Goal: Navigation & Orientation: Find specific page/section

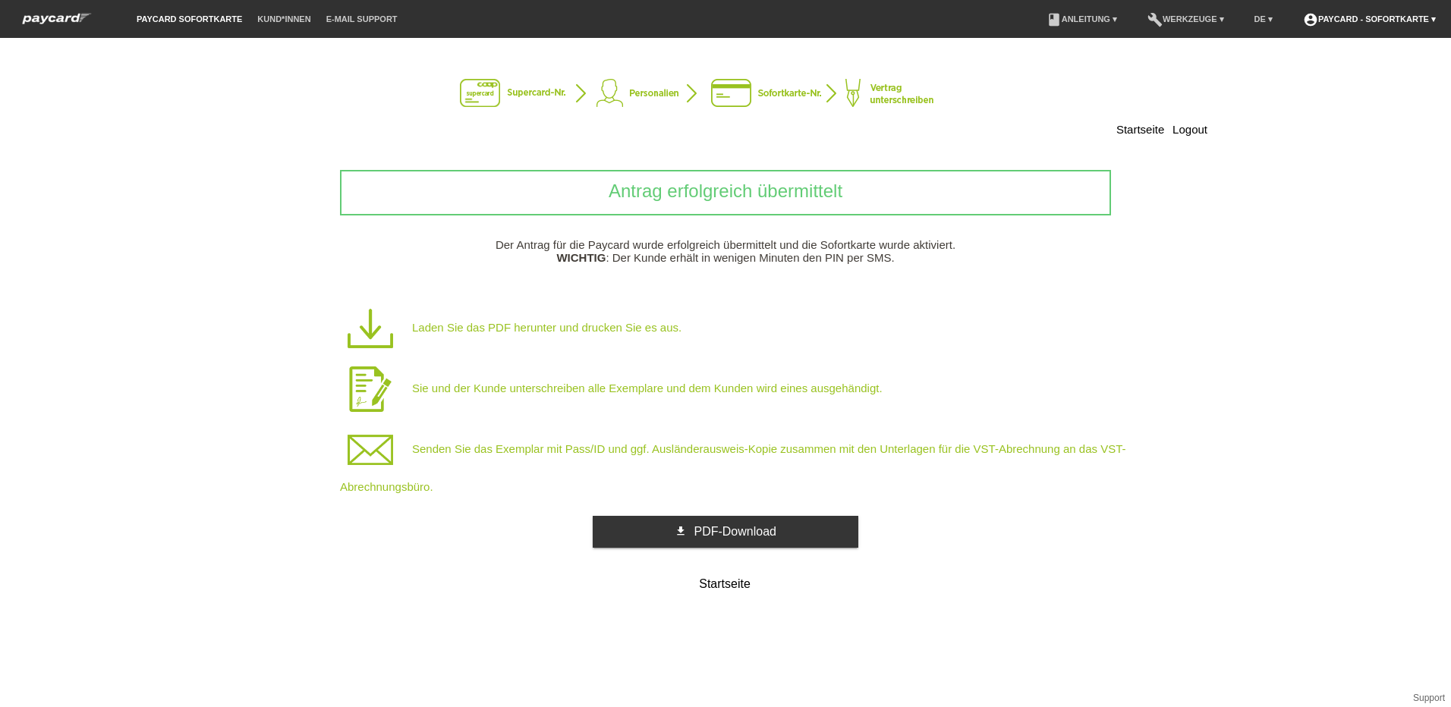
click at [1376, 15] on link "account_circle paycard - Sofortkarte ▾" at bounding box center [1369, 18] width 148 height 9
click at [1364, 64] on div "[EMAIL_ADDRESS][DOMAIN_NAME]" at bounding box center [1371, 73] width 140 height 18
click at [1335, 64] on div "[EMAIL_ADDRESS][DOMAIN_NAME]" at bounding box center [1371, 73] width 140 height 18
click at [1362, 22] on link "account_circle paycard - Sofortkarte ▾" at bounding box center [1369, 18] width 148 height 9
drag, startPoint x: 1331, startPoint y: 46, endPoint x: 1382, endPoint y: 15, distance: 59.9
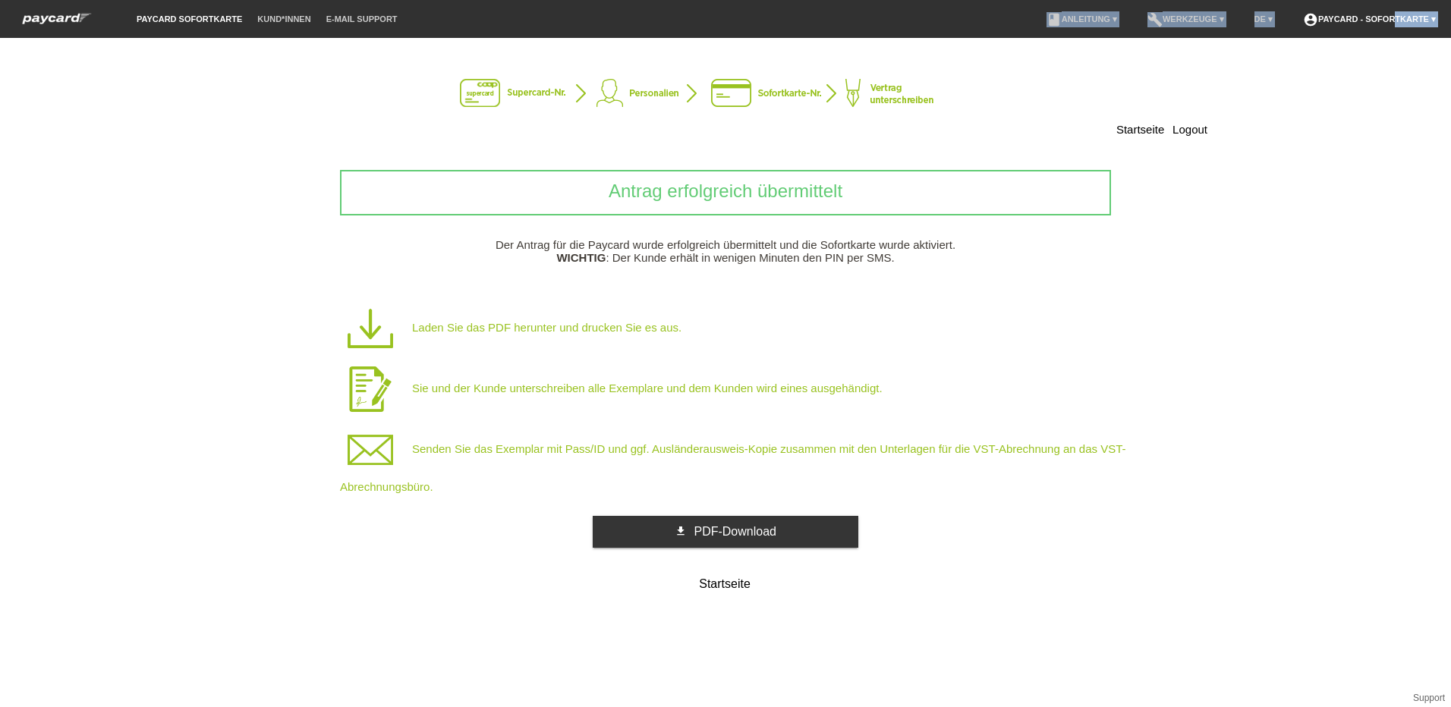
click at [1382, 38] on body "paycard Sofortkarte Kund*innen E-Mail Support menu account_circle paycard - Sof…" at bounding box center [725, 38] width 1451 height 0
click at [1380, 16] on link "account_circle paycard - Sofortkarte ▾" at bounding box center [1369, 18] width 148 height 9
click at [1359, 99] on div "Logout" at bounding box center [1371, 104] width 140 height 11
drag, startPoint x: 1328, startPoint y: 43, endPoint x: 1368, endPoint y: 43, distance: 40.2
click at [1368, 38] on body "paycard Sofortkarte Kund*innen E-Mail Support menu account_circle paycard - Sof…" at bounding box center [725, 38] width 1451 height 0
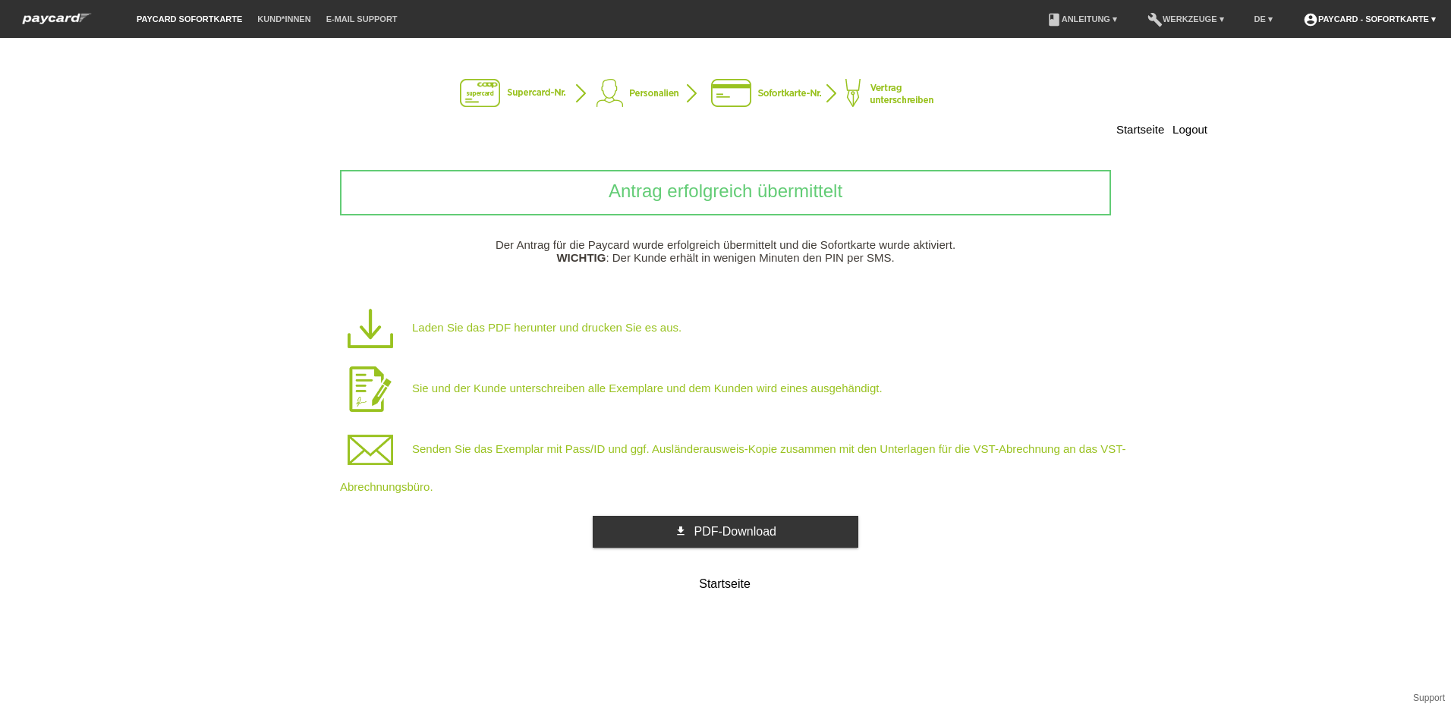
click at [1374, 20] on link "account_circle paycard - Sofortkarte ▾" at bounding box center [1369, 18] width 148 height 9
click at [1340, 64] on div "account_circle paycard - Sofortkarte [EMAIL_ADDRESS][DOMAIN_NAME] Logout" at bounding box center [1370, 70] width 159 height 93
click at [1331, 45] on div "Startseite Logout Antrag erfolgreich übermittelt Der Antrag für die Paycard wur…" at bounding box center [725, 372] width 1451 height 669
click at [1332, 19] on link "account_circle paycard - Sofortkarte ▾" at bounding box center [1369, 18] width 148 height 9
drag, startPoint x: 1331, startPoint y: 46, endPoint x: 1399, endPoint y: 46, distance: 68.3
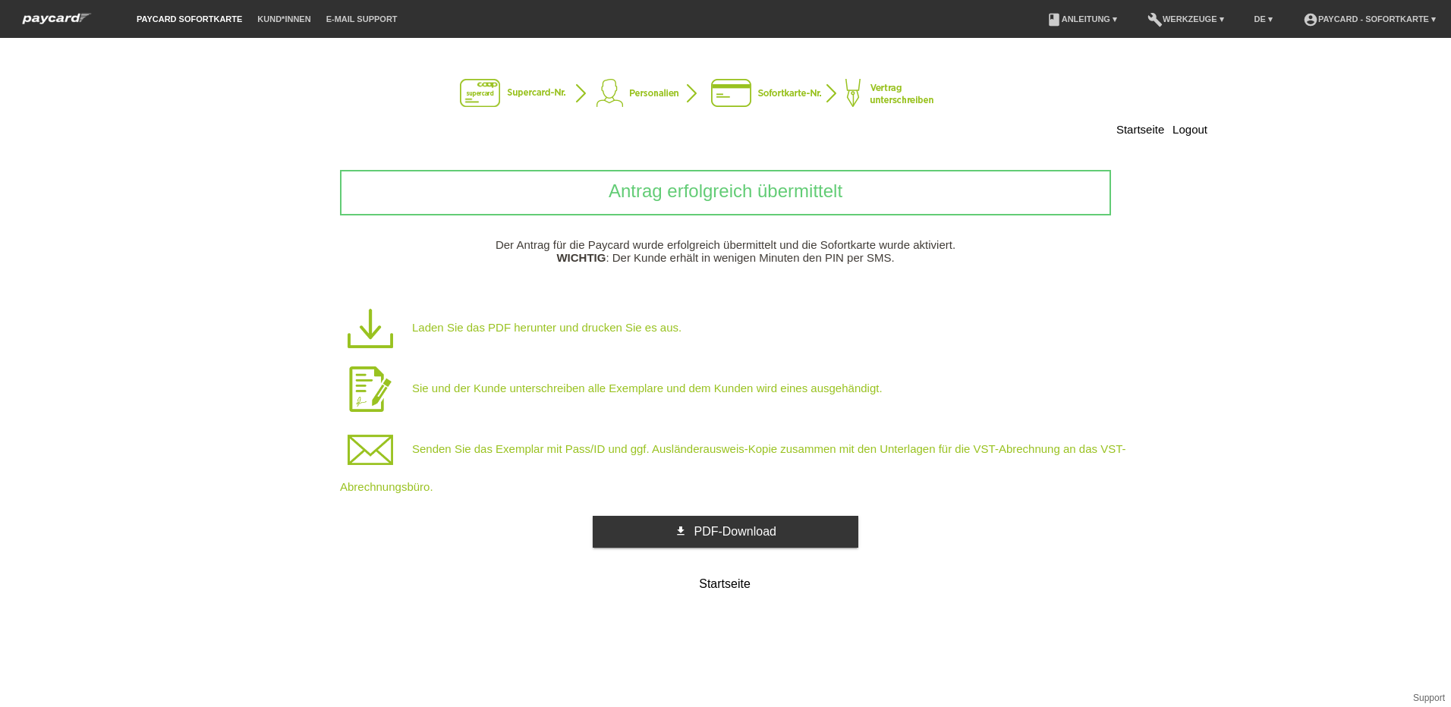
click at [1399, 38] on body "paycard Sofortkarte Kund*innen E-Mail Support menu account_circle paycard - Sof…" at bounding box center [725, 38] width 1451 height 0
click at [1389, 21] on link "account_circle paycard - Sofortkarte ▾" at bounding box center [1369, 18] width 148 height 9
click at [1403, 64] on div "[EMAIL_ADDRESS][DOMAIN_NAME]" at bounding box center [1371, 73] width 140 height 18
drag, startPoint x: 1403, startPoint y: 45, endPoint x: 1338, endPoint y: 50, distance: 64.7
click at [1338, 64] on div "[EMAIL_ADDRESS][DOMAIN_NAME]" at bounding box center [1371, 73] width 140 height 18
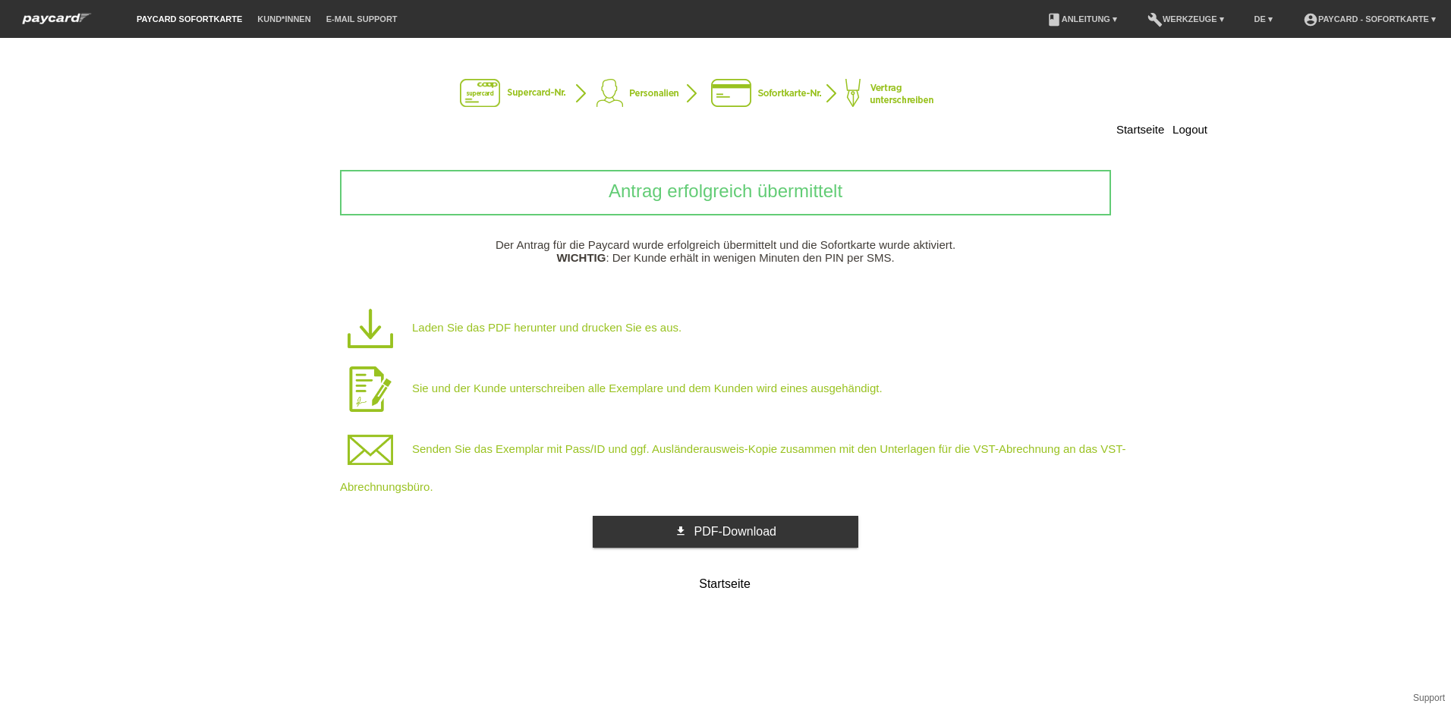
drag, startPoint x: 1338, startPoint y: 50, endPoint x: 1066, endPoint y: 83, distance: 274.4
click at [1066, 83] on div at bounding box center [726, 95] width 964 height 33
click at [1364, 20] on link "account_circle paycard - Sofortkarte ▾" at bounding box center [1369, 18] width 148 height 9
drag, startPoint x: 1331, startPoint y: 44, endPoint x: 1409, endPoint y: 49, distance: 78.3
click at [1409, 49] on div "account_circle paycard - Sofortkarte [EMAIL_ADDRESS][DOMAIN_NAME]" at bounding box center [1371, 56] width 140 height 52
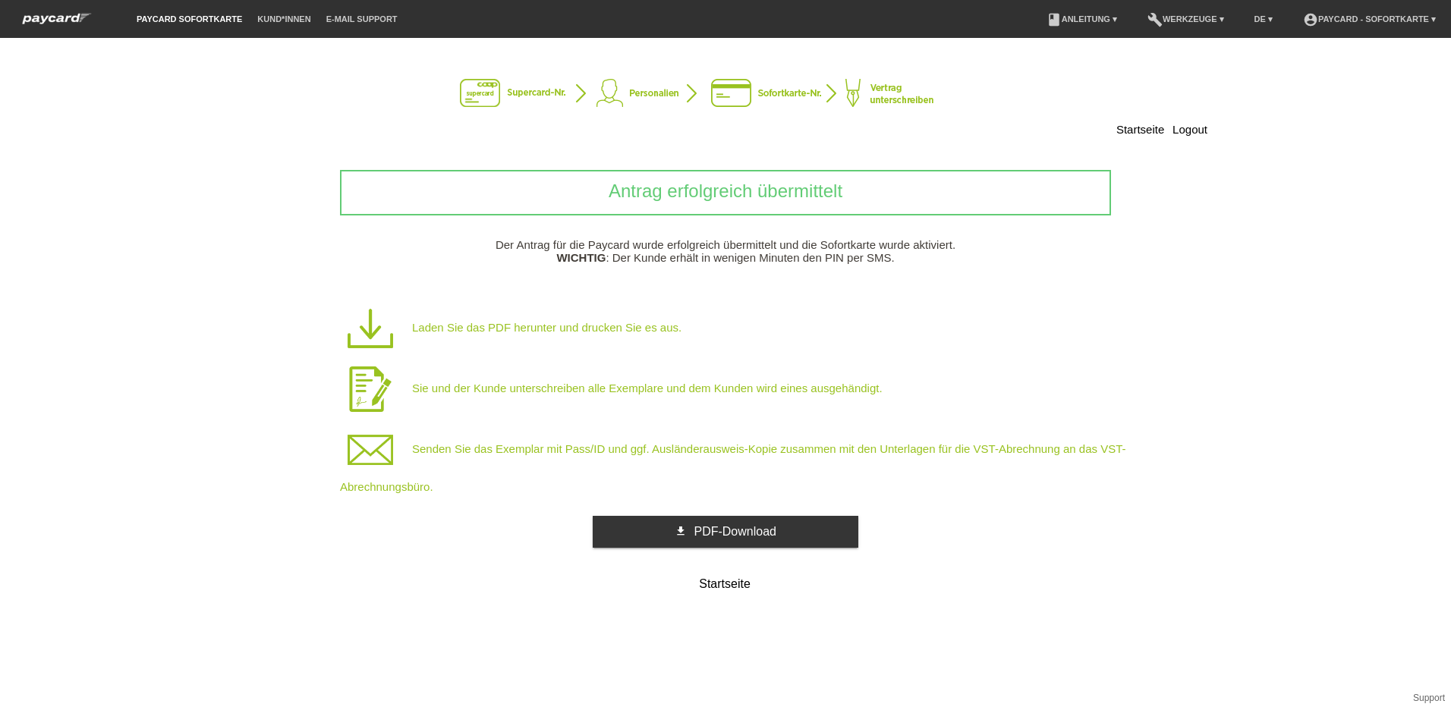
copy div "[EMAIL_ADDRESS][DOMAIN_NAME]"
click at [1360, 13] on li "account_circle paycard - Sofortkarte ▾" at bounding box center [1369, 19] width 148 height 39
click at [1357, 17] on link "account_circle paycard - Sofortkarte ▾" at bounding box center [1369, 18] width 148 height 9
